Goal: Task Accomplishment & Management: Use online tool/utility

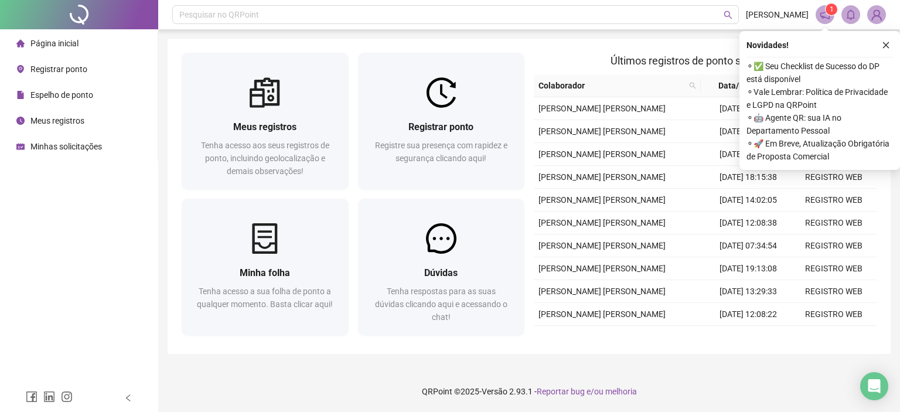
drag, startPoint x: 886, startPoint y: 17, endPoint x: 879, endPoint y: 16, distance: 7.1
click at [886, 17] on header "Pesquisar no QRPoint LAINA OLIVEIRA 1" at bounding box center [529, 14] width 742 height 29
click at [877, 16] on img at bounding box center [877, 15] width 18 height 18
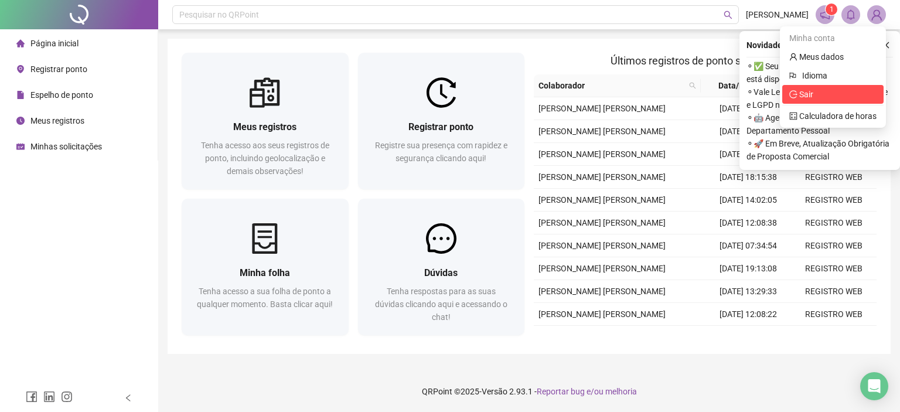
click at [808, 98] on span "Sair" at bounding box center [806, 94] width 14 height 9
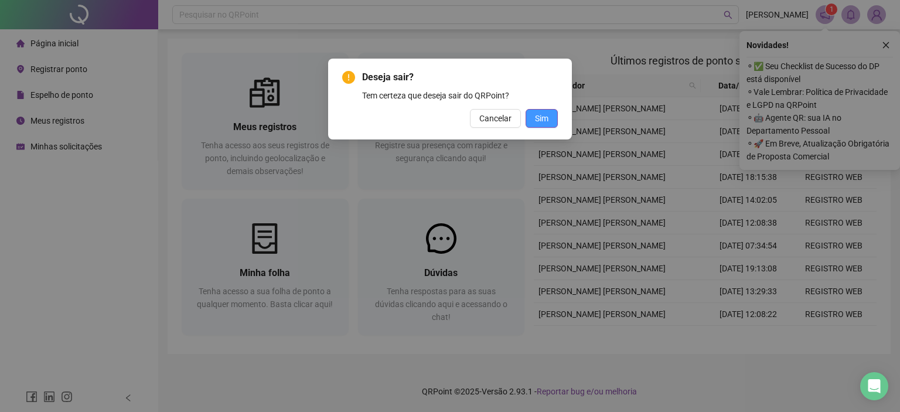
click at [541, 114] on span "Sim" at bounding box center [541, 118] width 13 height 13
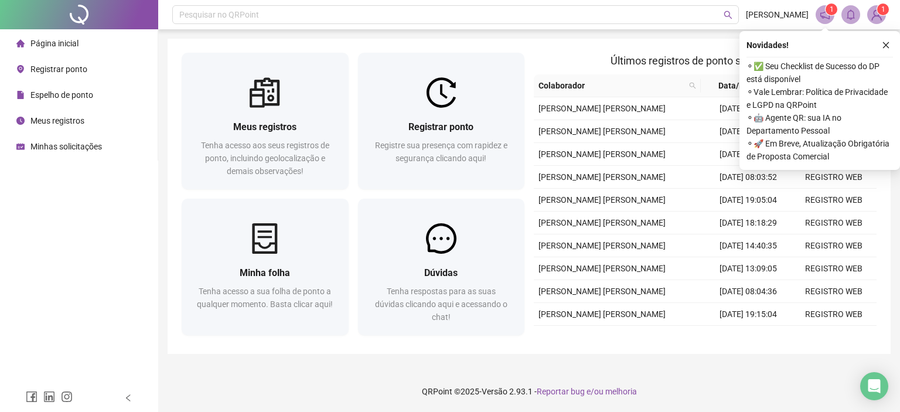
click at [886, 47] on icon "close" at bounding box center [886, 45] width 8 height 8
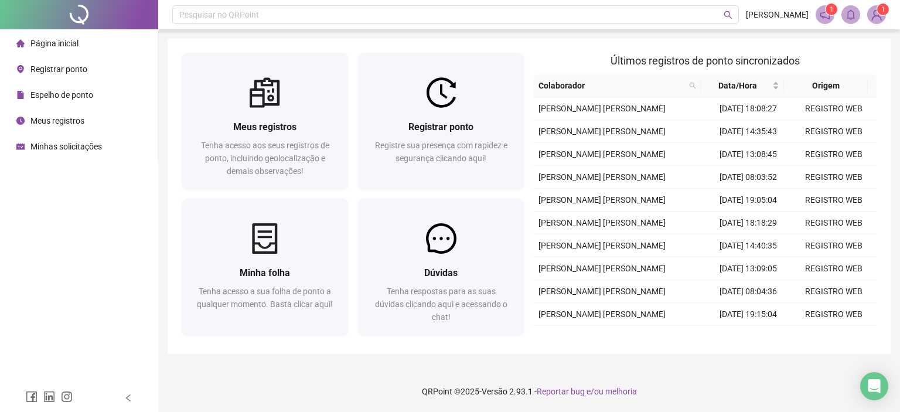
click at [884, 5] on span "1" at bounding box center [883, 9] width 4 height 8
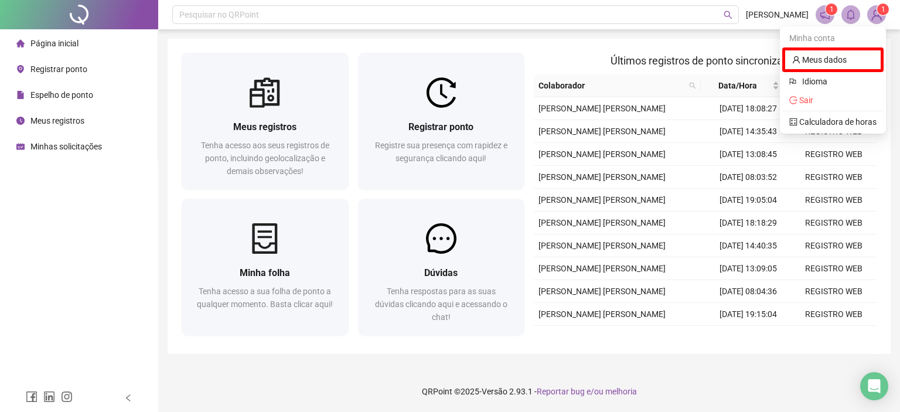
click at [878, 10] on sup "1" at bounding box center [883, 10] width 12 height 12
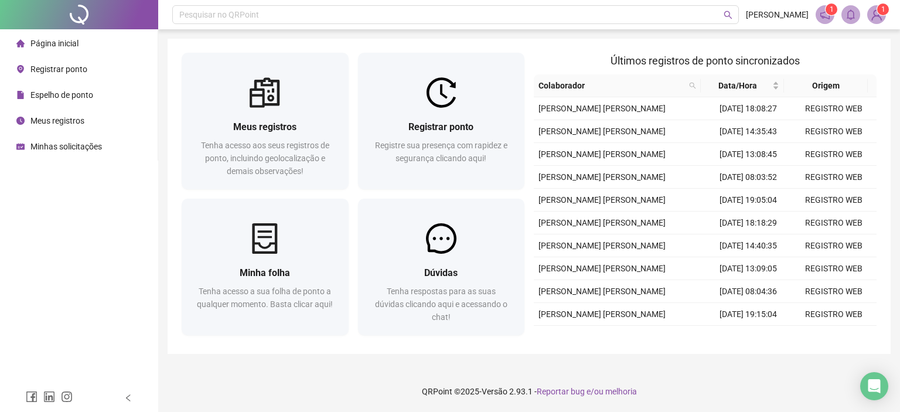
click at [871, 17] on img at bounding box center [877, 15] width 18 height 18
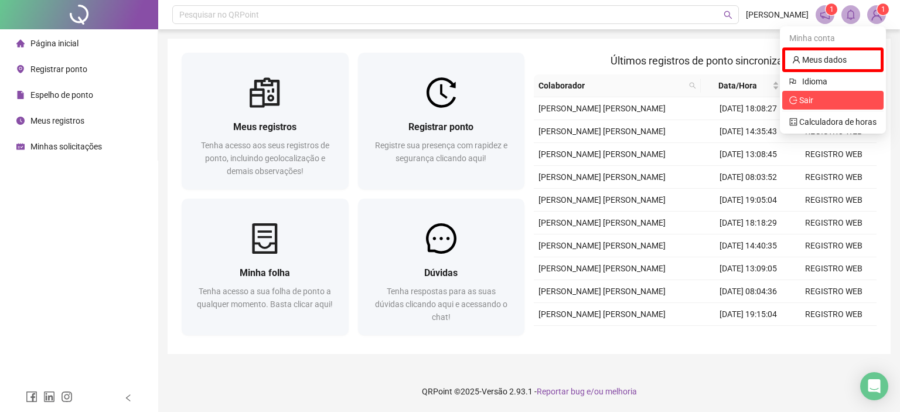
click at [807, 98] on span "Sair" at bounding box center [806, 100] width 14 height 9
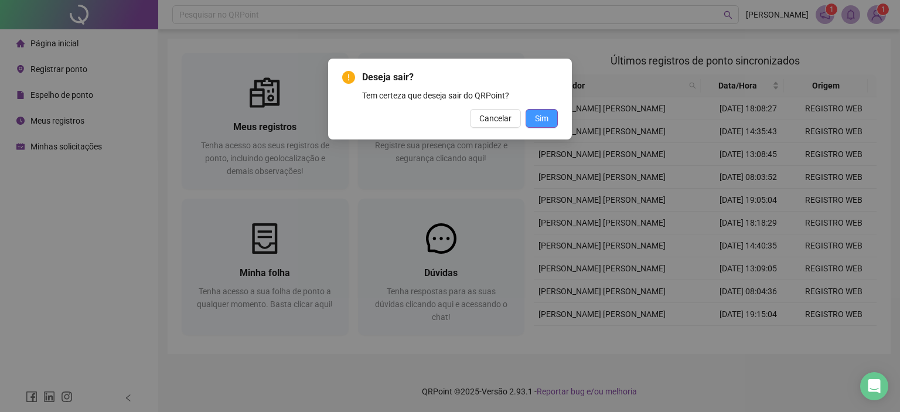
click at [541, 121] on span "Sim" at bounding box center [541, 118] width 13 height 13
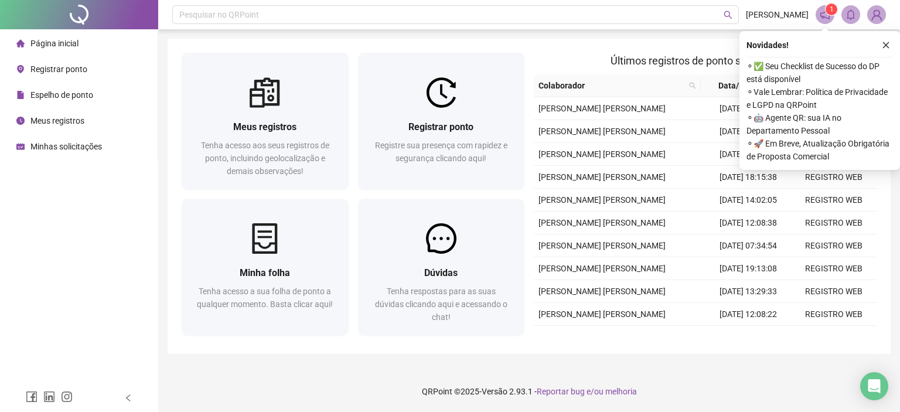
click at [893, 46] on div "Novidades ! ⚬ ✅ Seu Checklist de Sucesso do DP está disponível ⚬ Vale Lembrar: …" at bounding box center [819, 100] width 161 height 139
click at [892, 44] on button "button" at bounding box center [886, 45] width 14 height 14
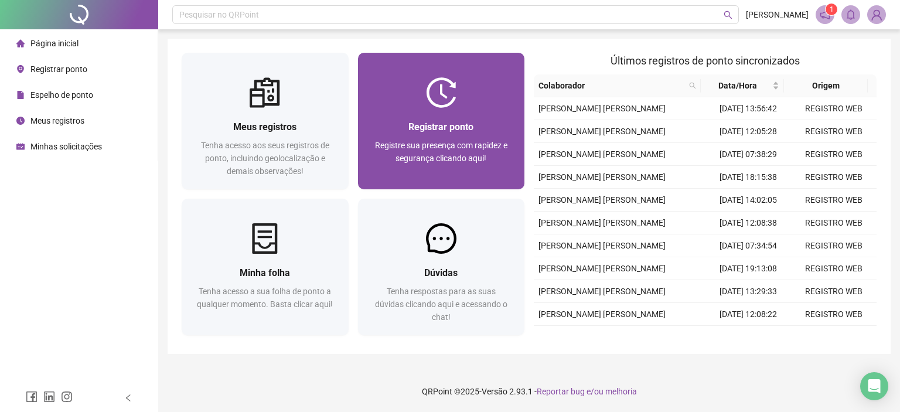
click at [461, 149] on span "Registre sua presença com rapidez e segurança clicando aqui!" at bounding box center [441, 152] width 132 height 22
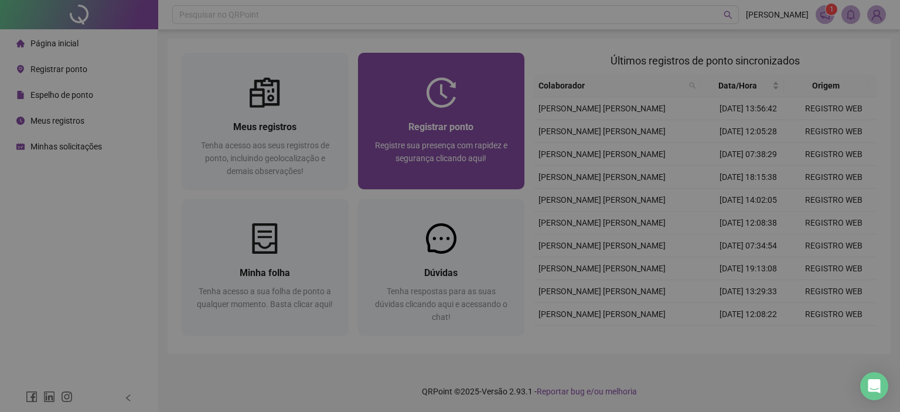
click at [496, 174] on form "18:19:13 Empregador : Colaborador : REGISTRAR PONTO SOLICITAR AJUSTE" at bounding box center [450, 183] width 382 height 117
